Goal: Information Seeking & Learning: Check status

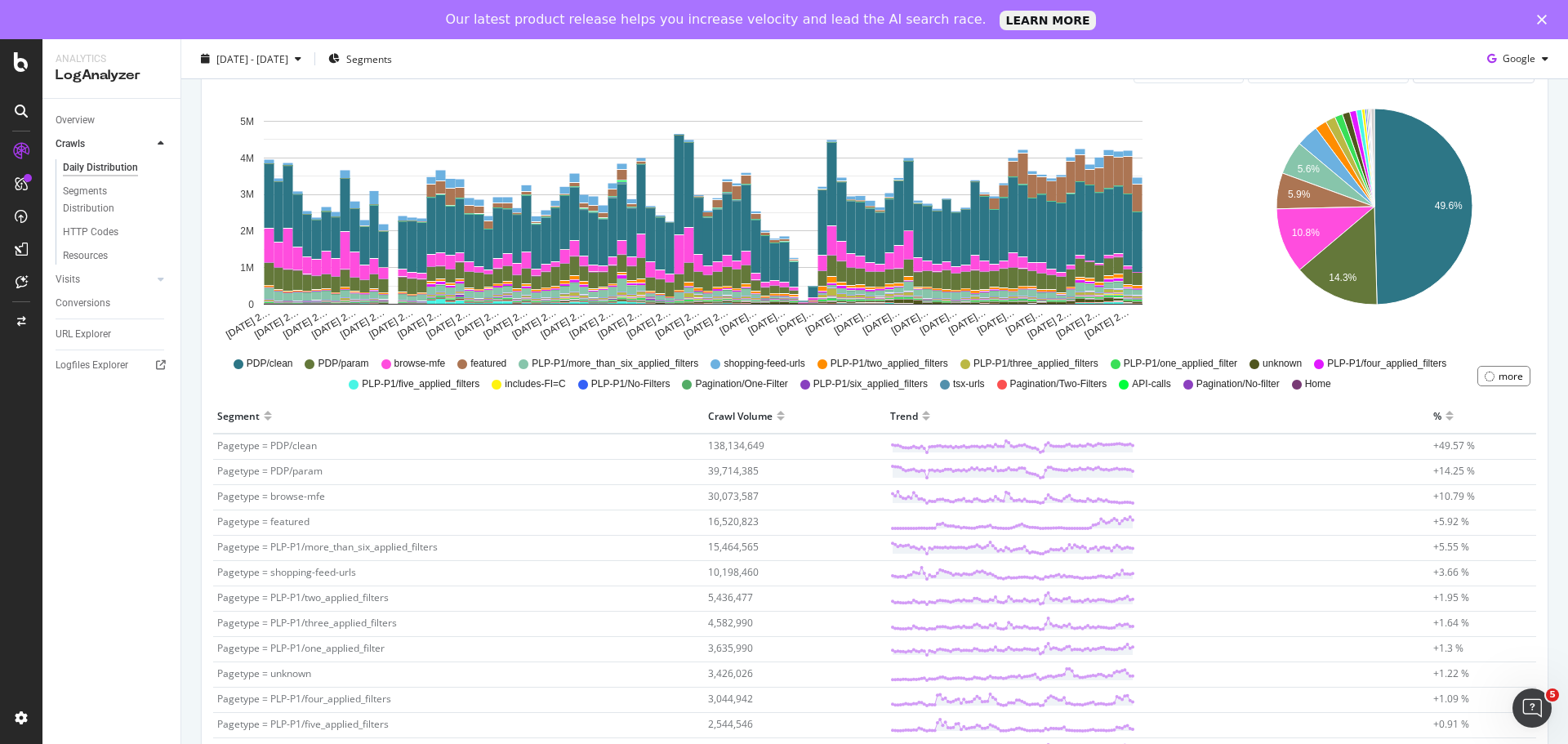
scroll to position [163, 0]
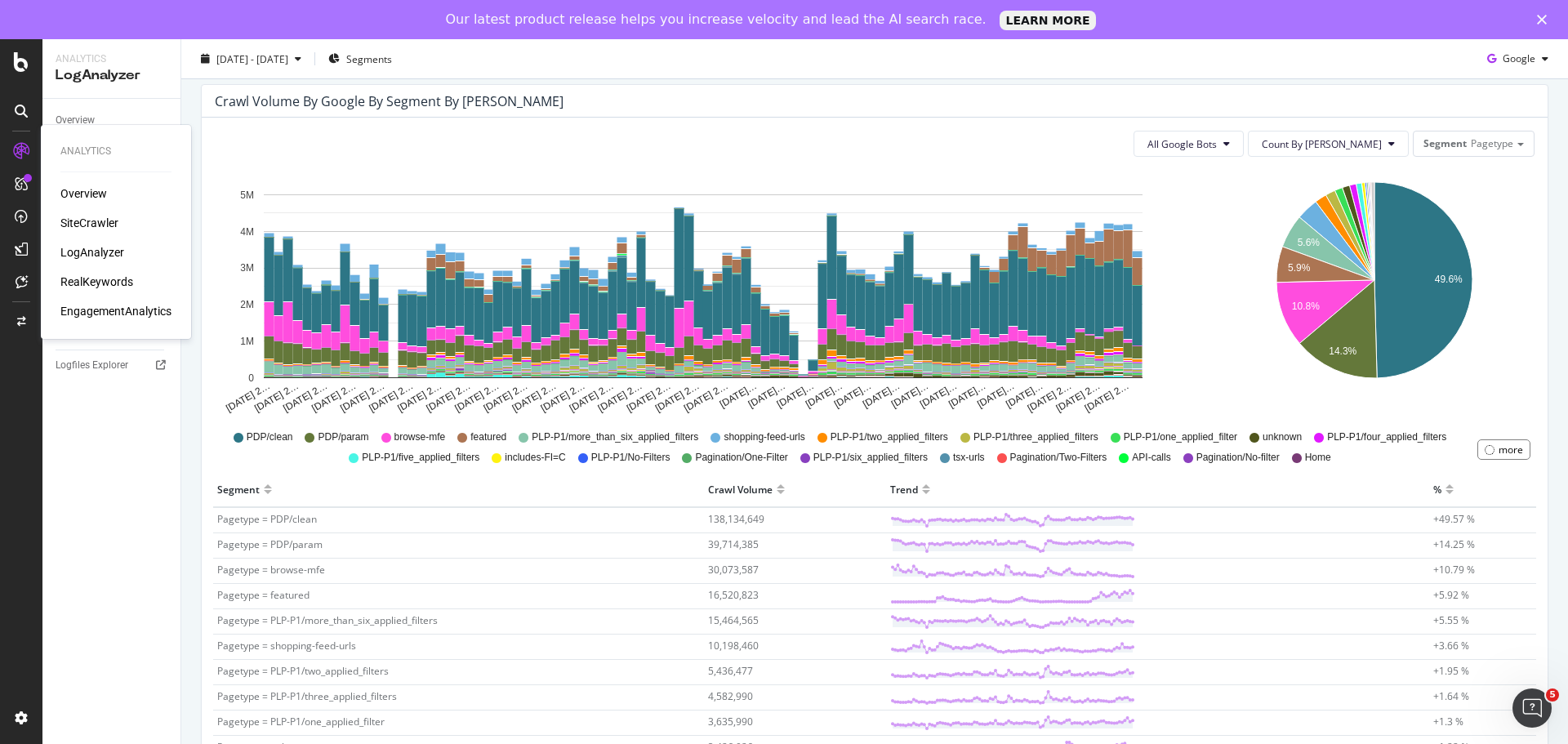
click at [80, 194] on div "Overview" at bounding box center [84, 193] width 46 height 16
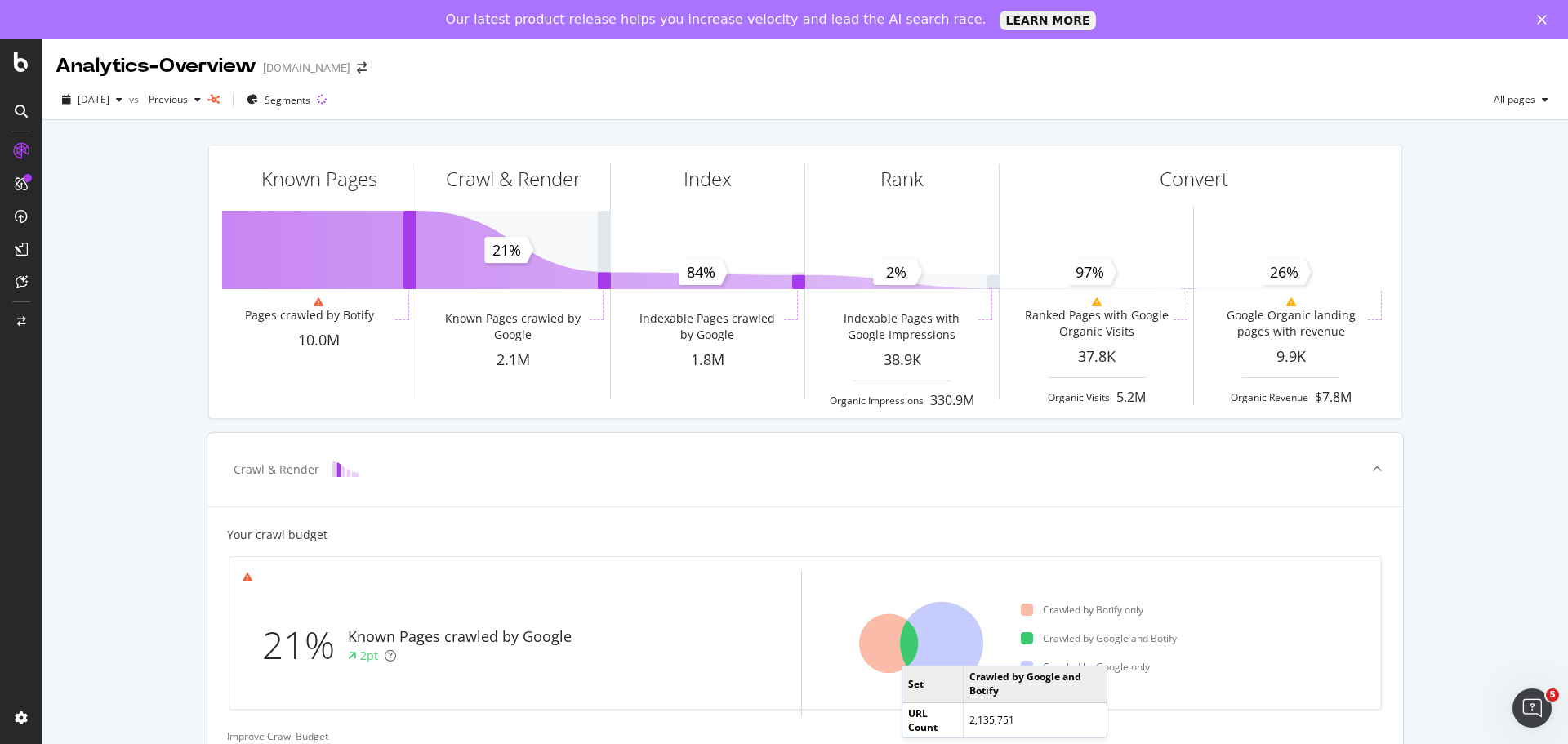
click at [912, 649] on icon at bounding box center [890, 644] width 60 height 60
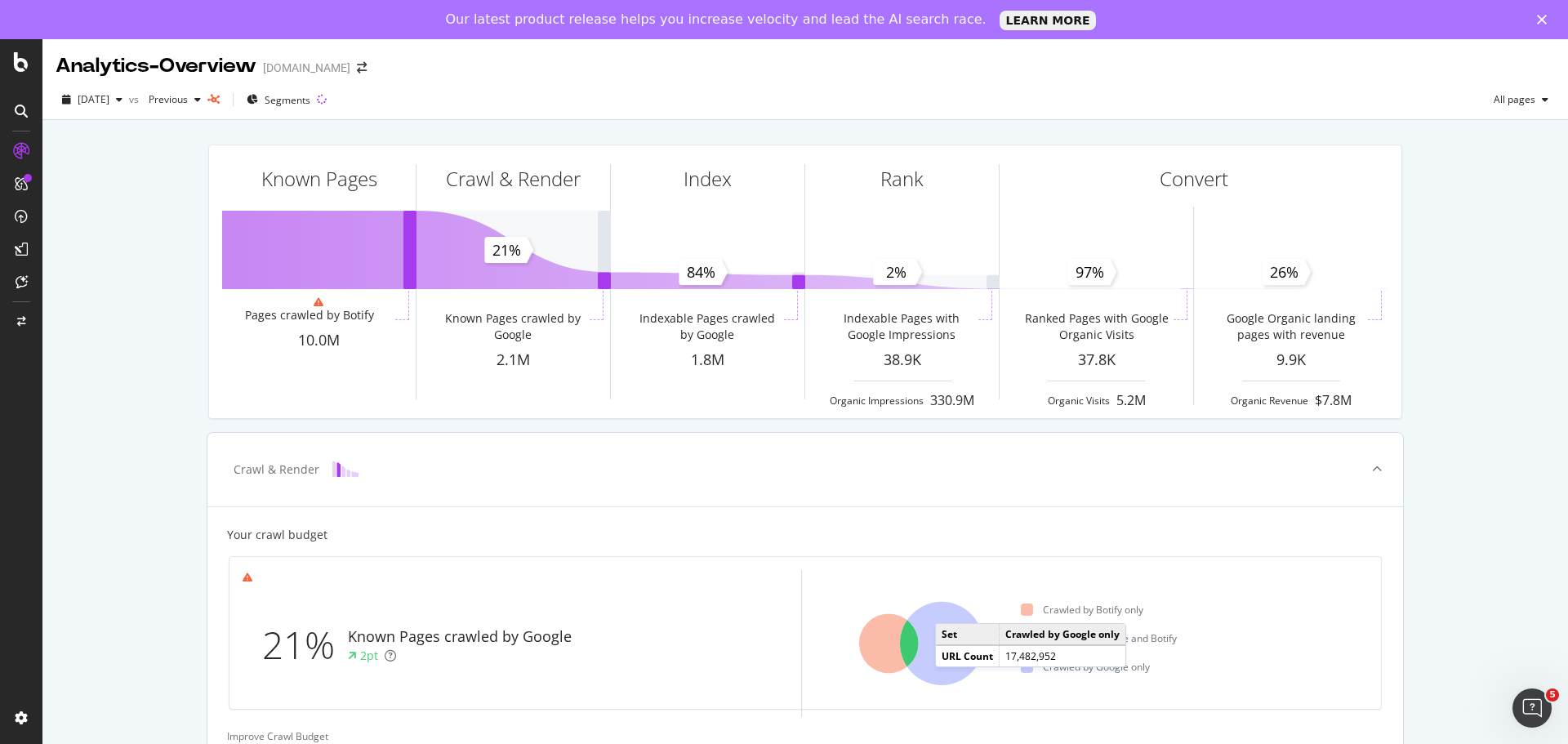
click at [935, 657] on icon at bounding box center [942, 644] width 84 height 84
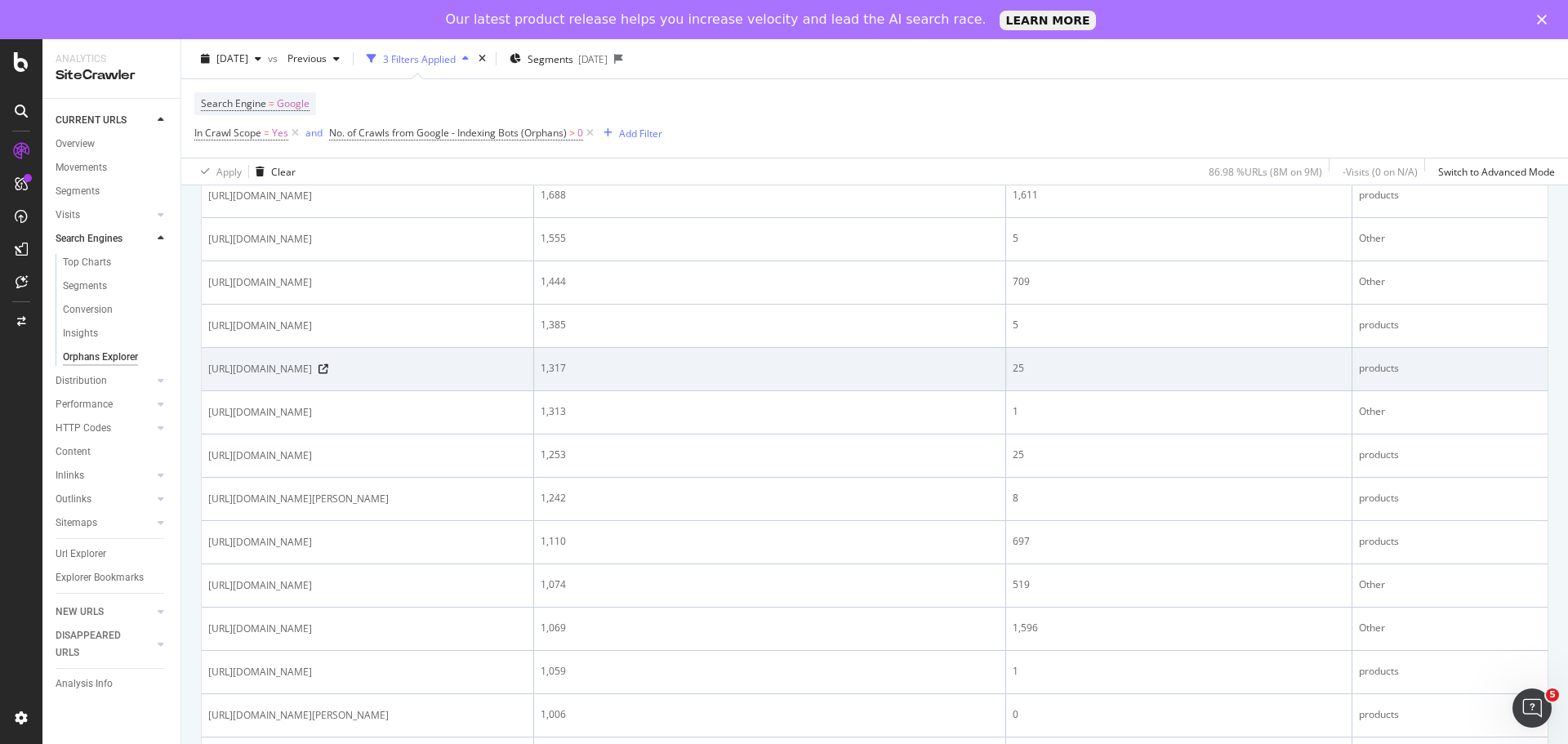
scroll to position [1714, 0]
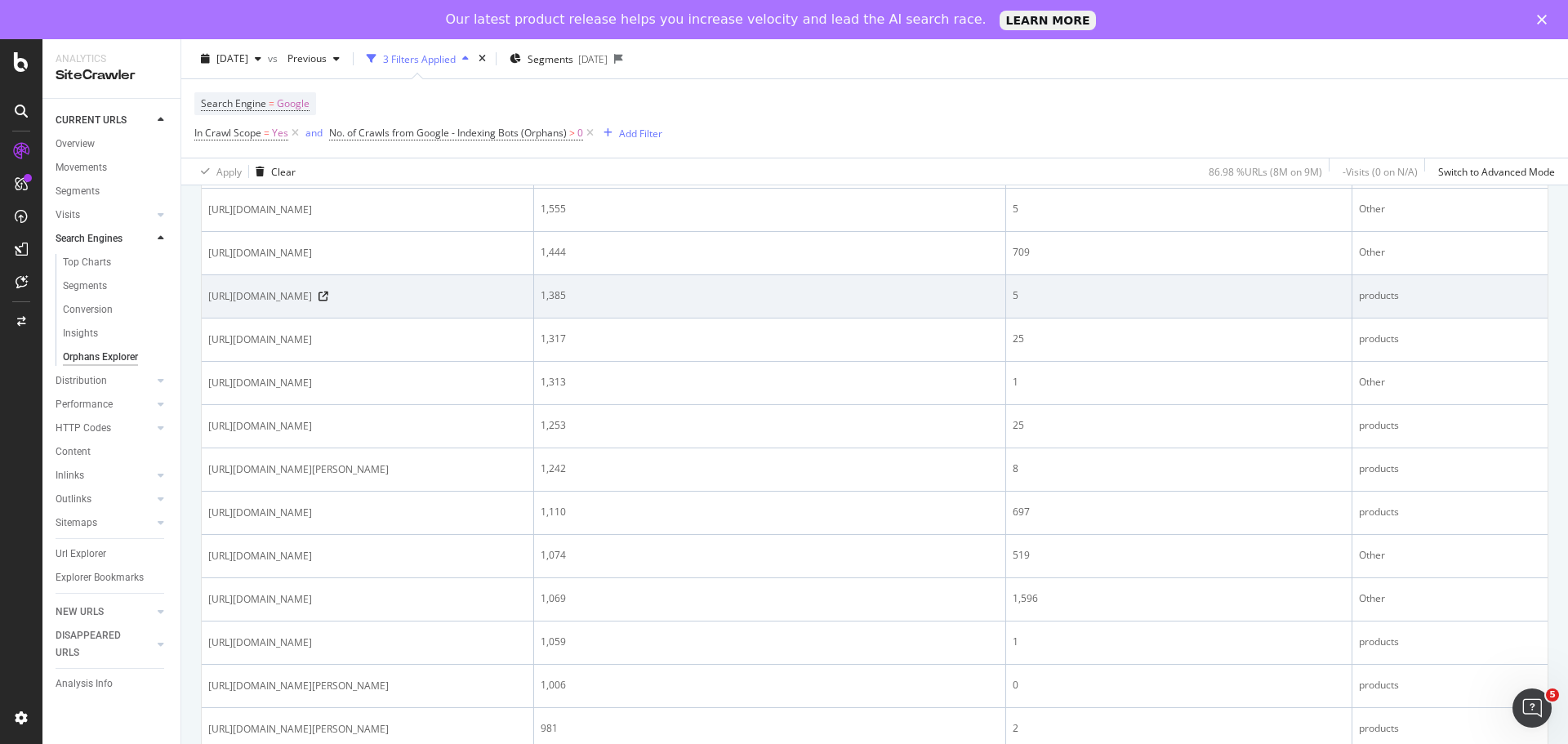
click at [527, 305] on div "[URL][DOMAIN_NAME]" at bounding box center [367, 296] width 319 height 16
click at [328, 302] on icon at bounding box center [323, 296] width 9 height 9
